Goal: Find specific page/section: Find specific page/section

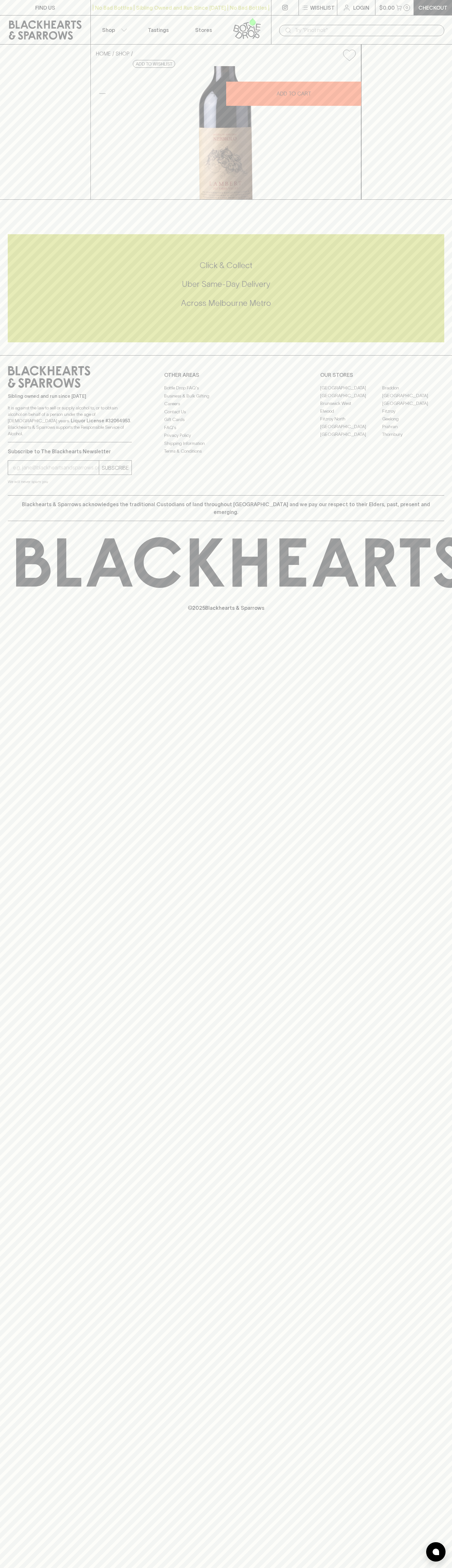
click at [223, 19] on link "Stores" at bounding box center [203, 29] width 45 height 29
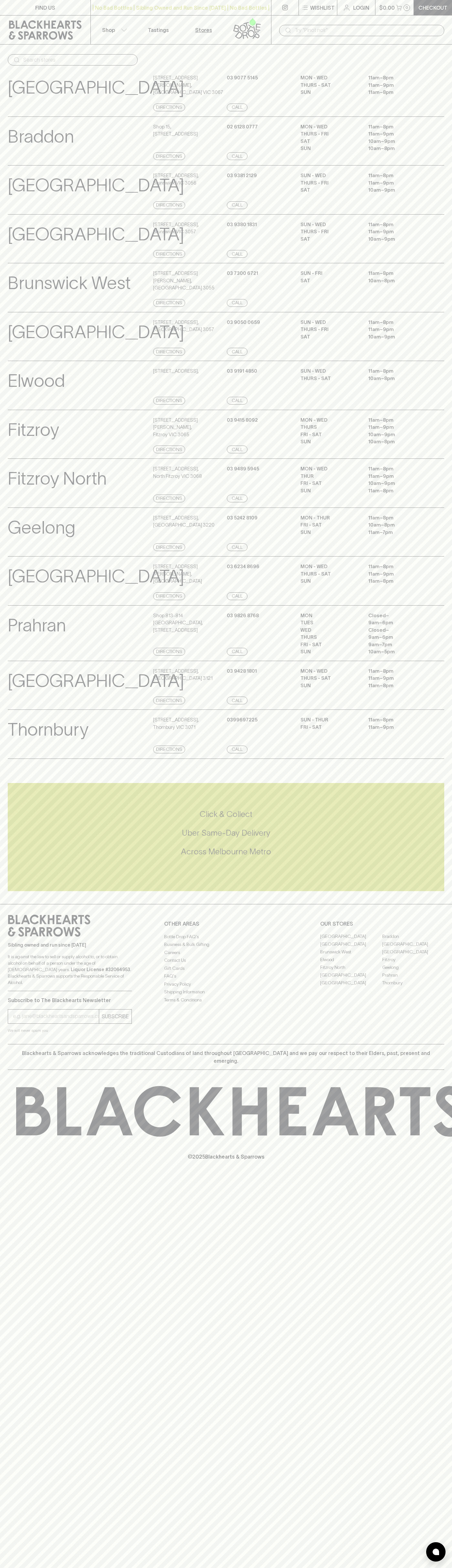
click at [264, 1567] on html "FIND US | No Bad Bottles | Sibling Owned and Run Since [DATE] | No Bad Bottles …" at bounding box center [226, 784] width 452 height 1568
click at [24, 1567] on html "FIND US | No Bad Bottles | Sibling Owned and Run Since [DATE] | No Bad Bottles …" at bounding box center [226, 784] width 452 height 1568
